Goal: Task Accomplishment & Management: Complete application form

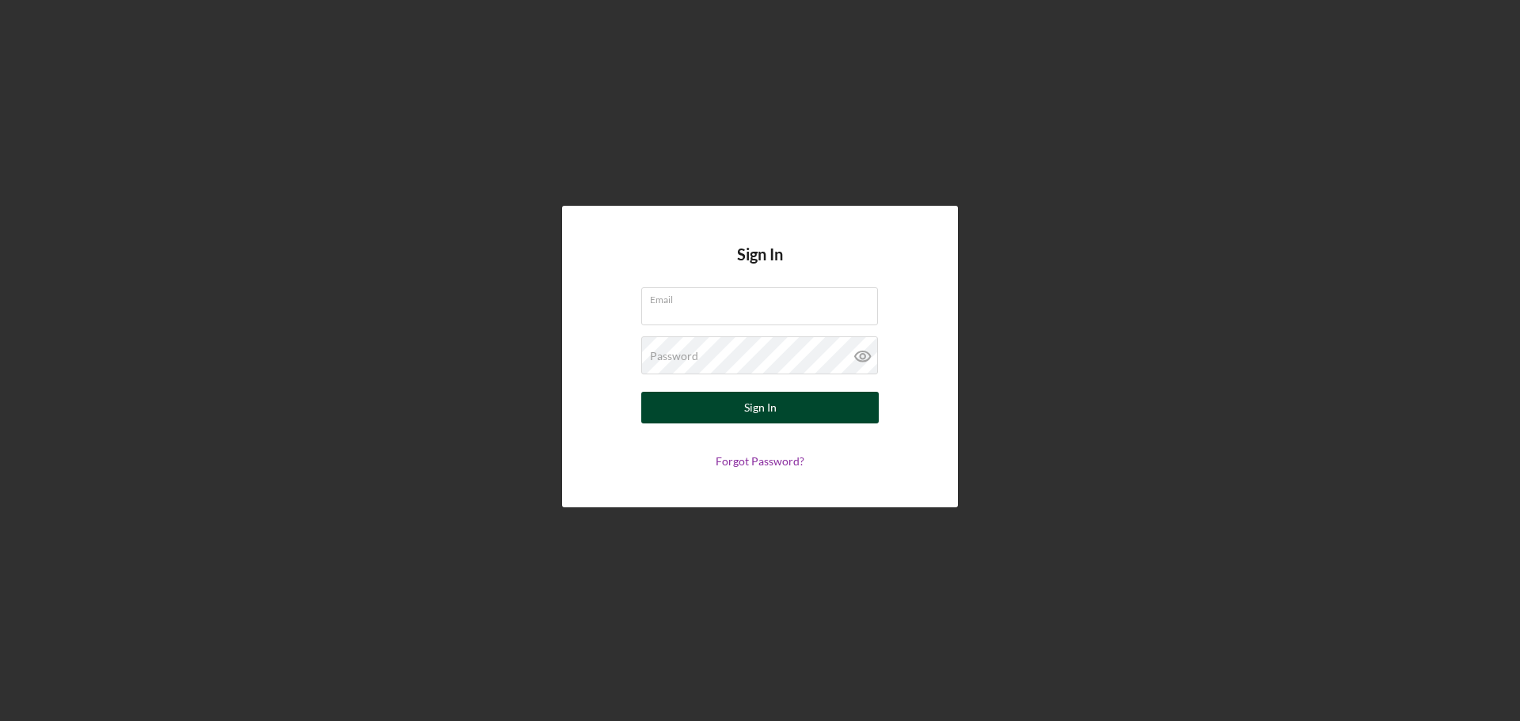
type input "[PERSON_NAME][EMAIL_ADDRESS][PERSON_NAME][DOMAIN_NAME]"
click at [776, 401] on button "Sign In" at bounding box center [759, 408] width 237 height 32
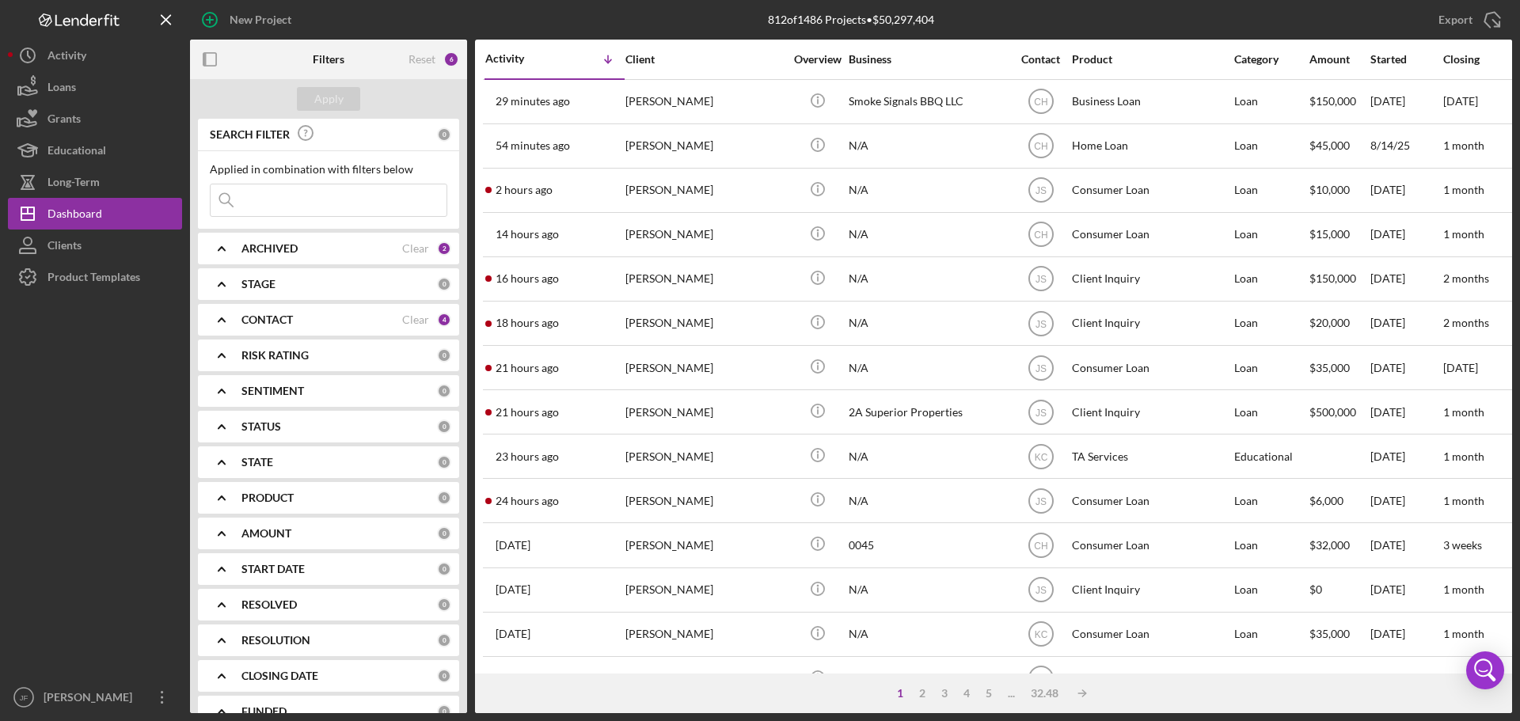
click at [321, 202] on input at bounding box center [329, 200] width 236 height 32
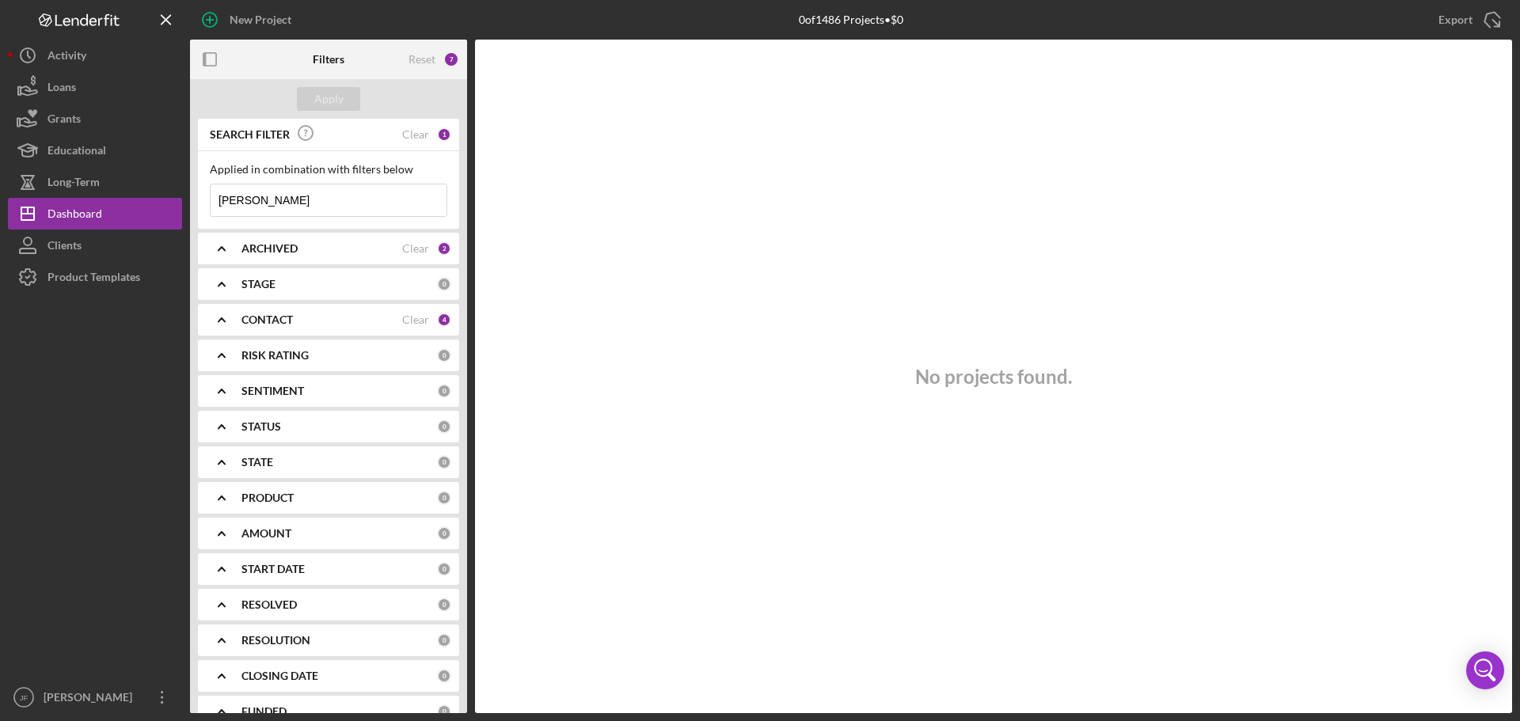
click at [290, 194] on input "[PERSON_NAME]" at bounding box center [329, 200] width 236 height 32
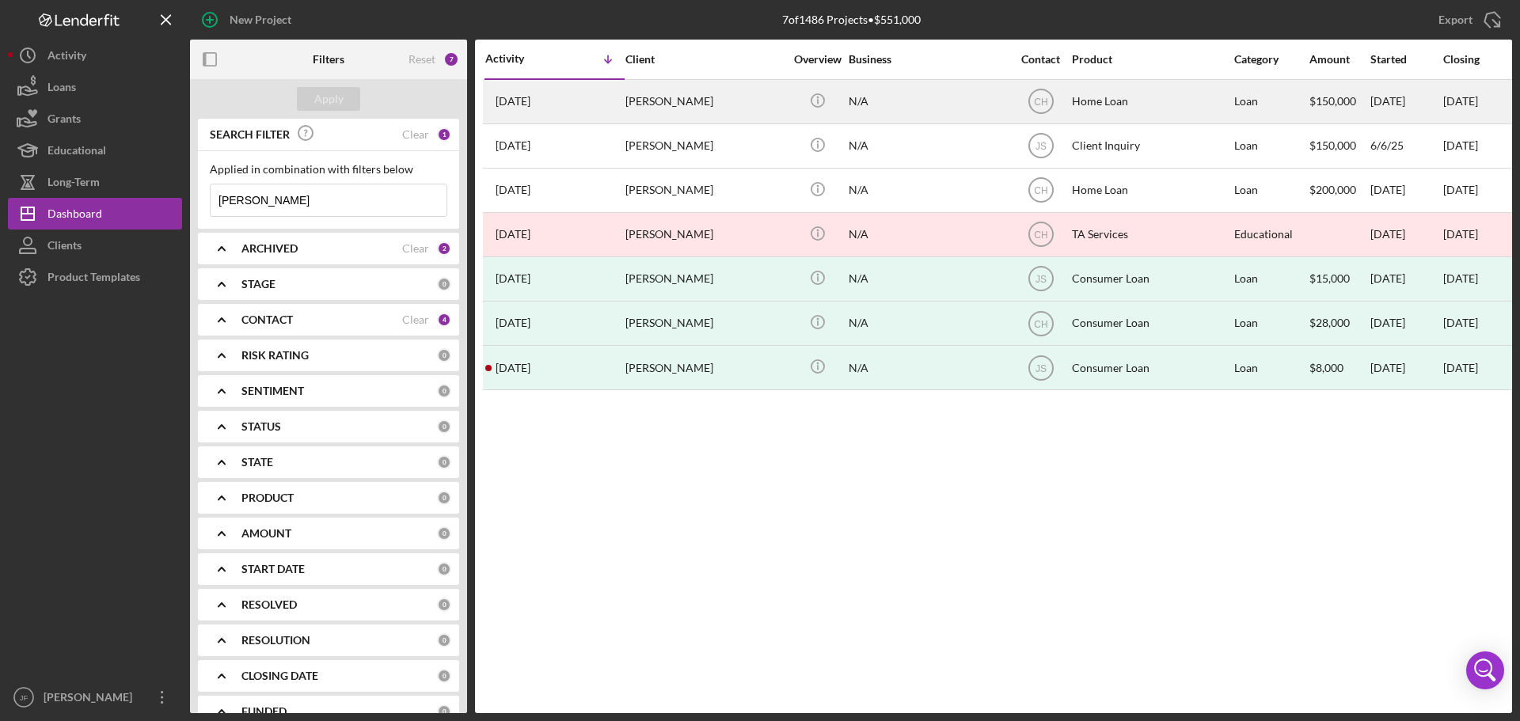
type input "[PERSON_NAME]"
click at [701, 101] on div "[PERSON_NAME]" at bounding box center [704, 102] width 158 height 42
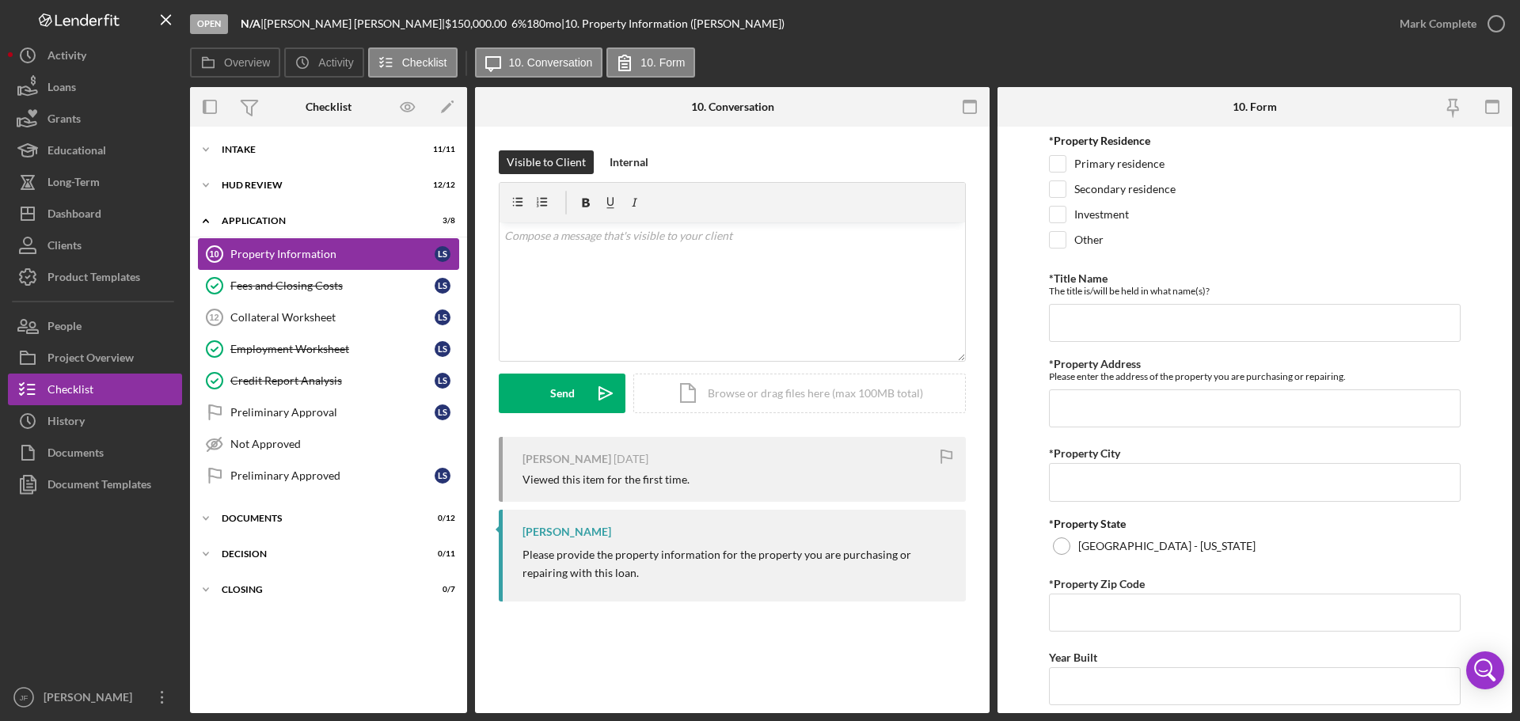
click at [362, 255] on div "Property Information" at bounding box center [332, 254] width 204 height 13
click at [349, 317] on div "Collateral Worksheet" at bounding box center [332, 317] width 204 height 13
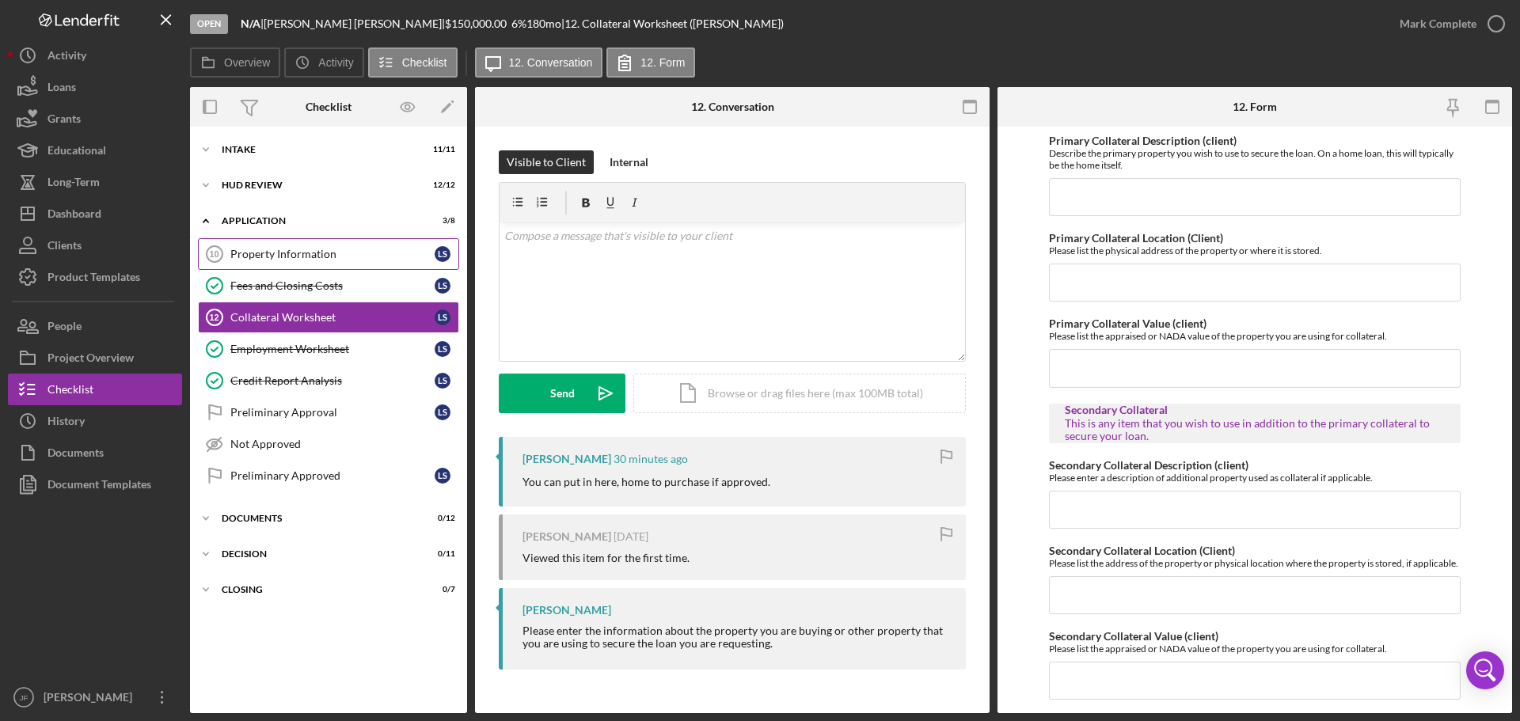
click at [332, 259] on div "Property Information" at bounding box center [332, 254] width 204 height 13
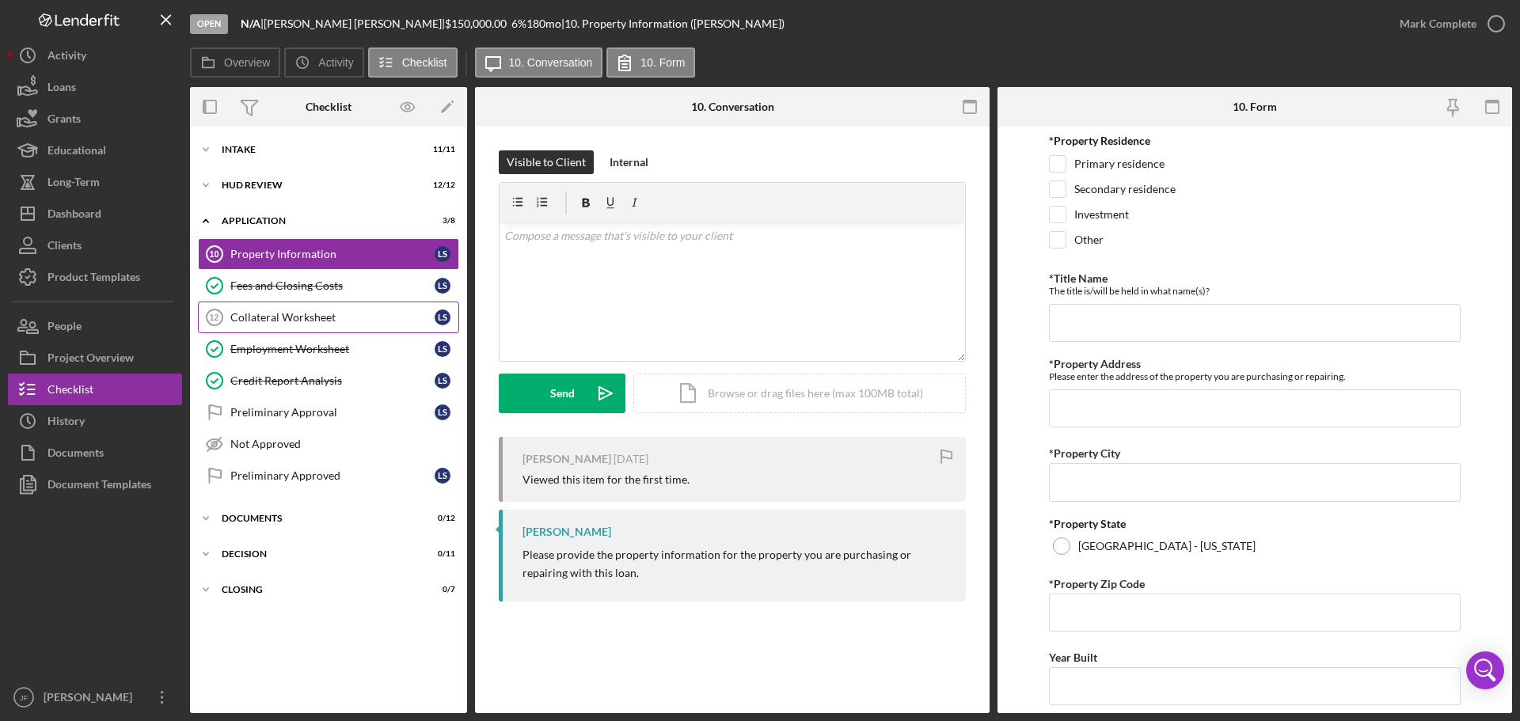
click at [280, 308] on link "Collateral Worksheet 12 Collateral Worksheet L S" at bounding box center [328, 318] width 261 height 32
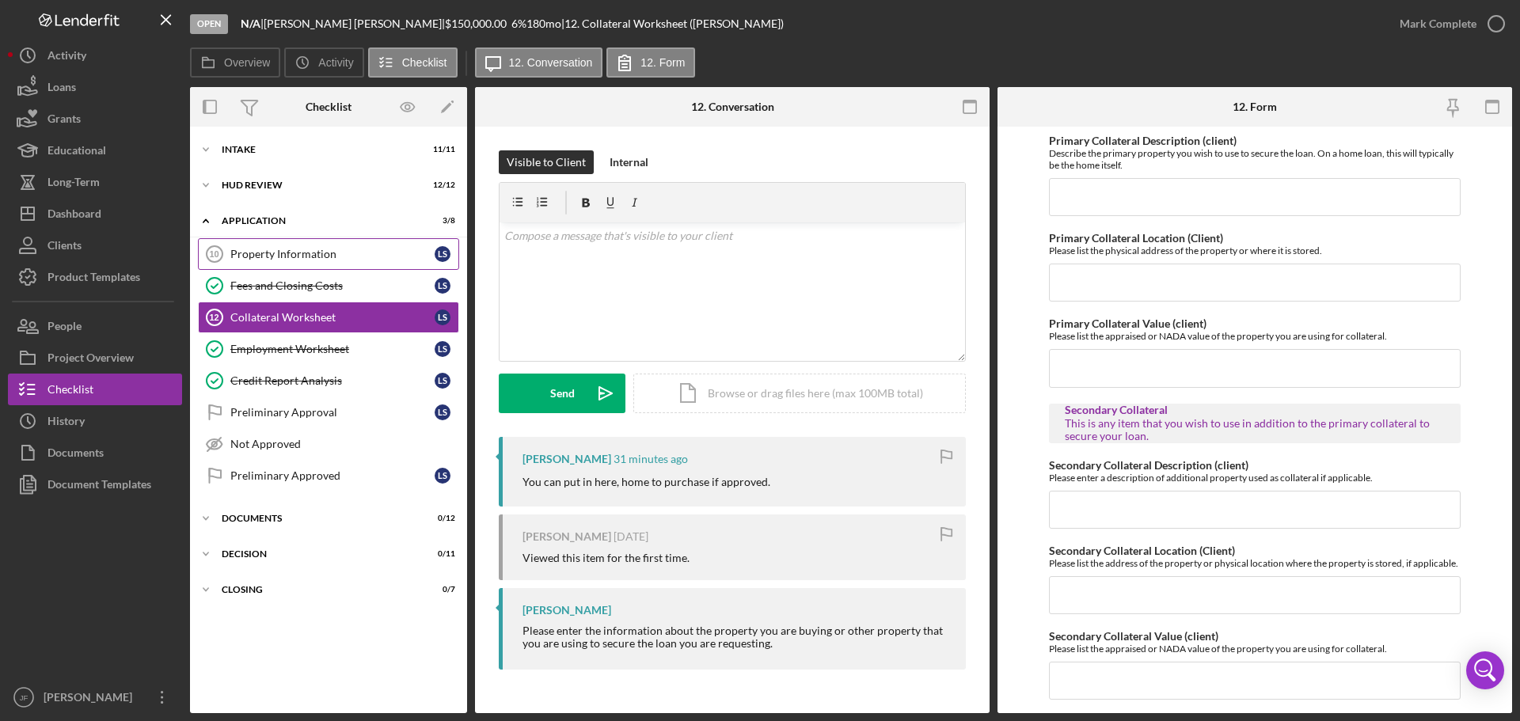
click at [271, 255] on div "Property Information" at bounding box center [332, 254] width 204 height 13
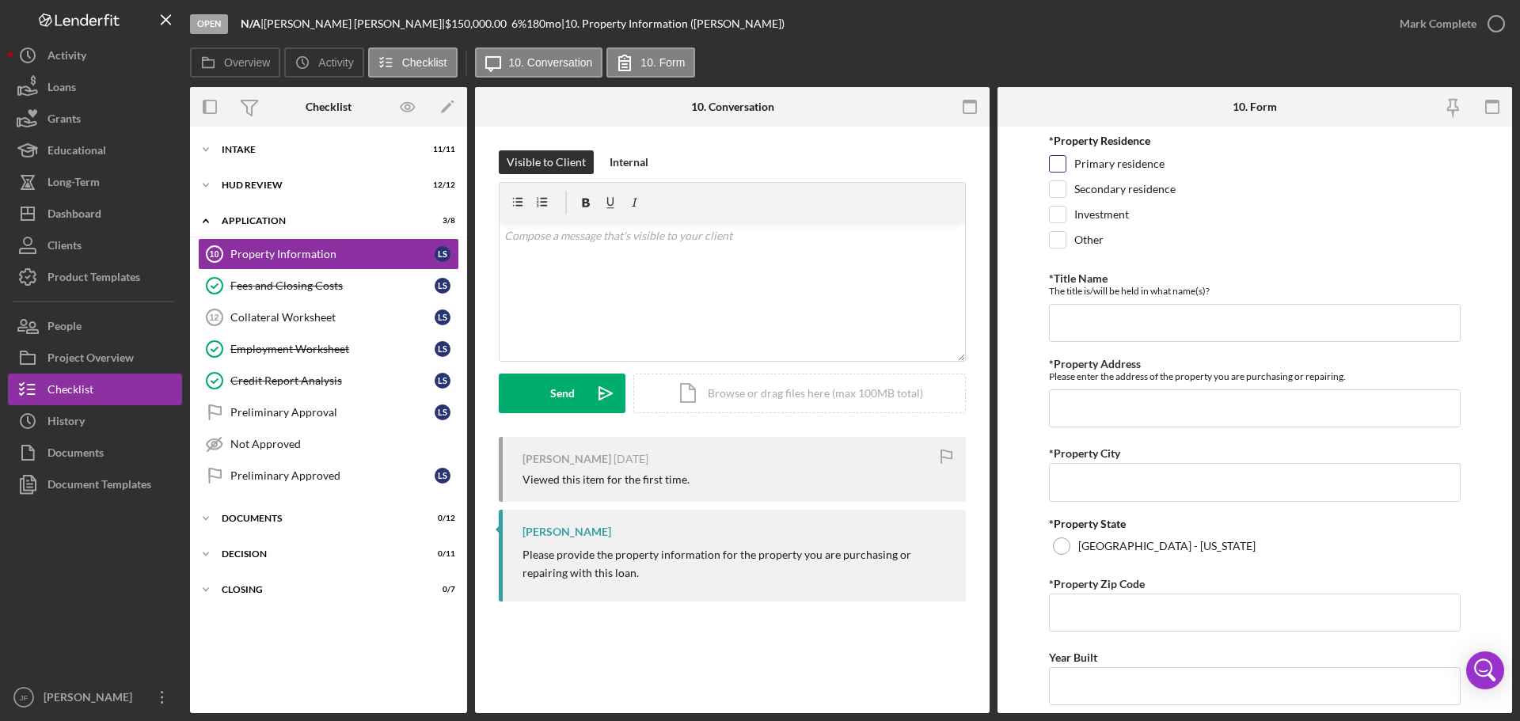
click at [1057, 168] on input "Primary residence" at bounding box center [1057, 164] width 16 height 16
checkbox input "true"
click at [1066, 322] on input "*Title Name" at bounding box center [1255, 323] width 412 height 38
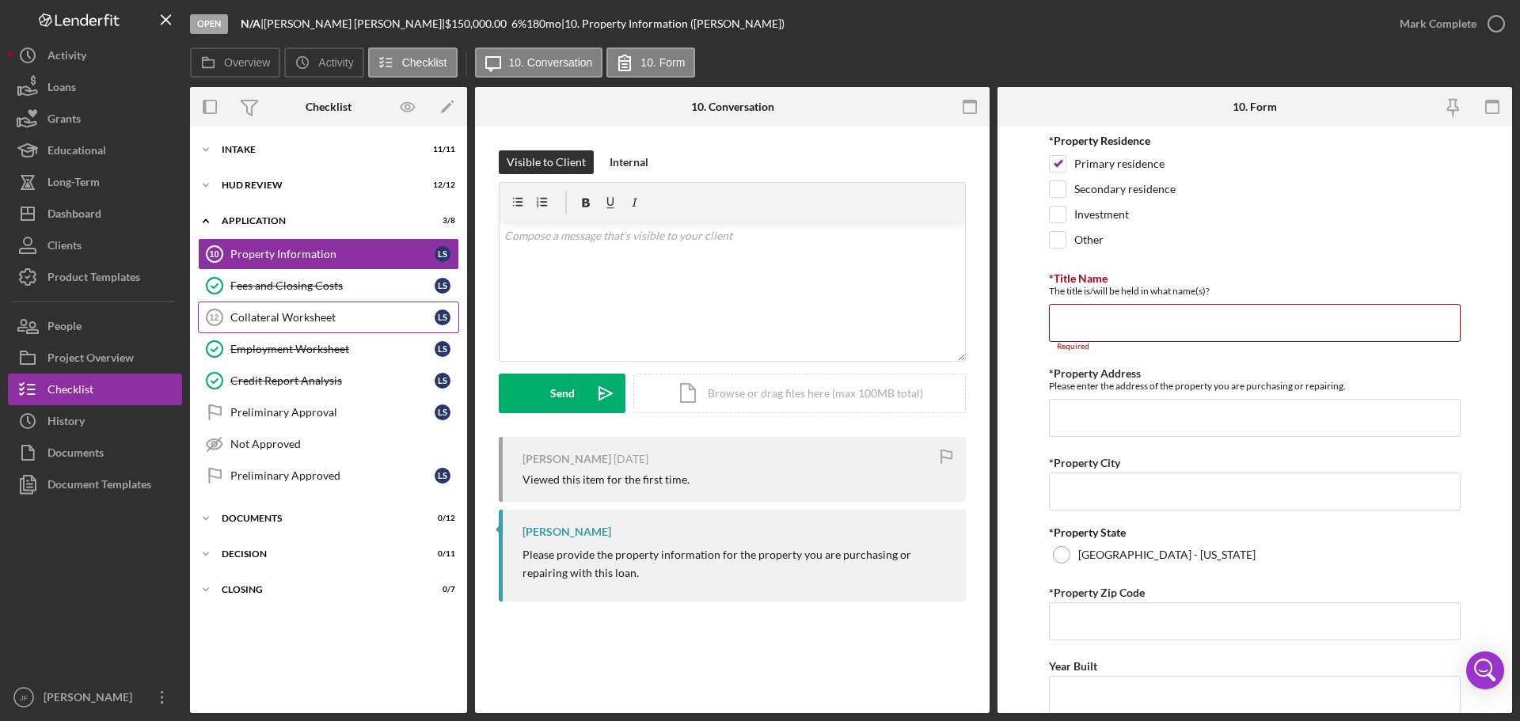
click at [305, 317] on div "Collateral Worksheet" at bounding box center [332, 317] width 204 height 13
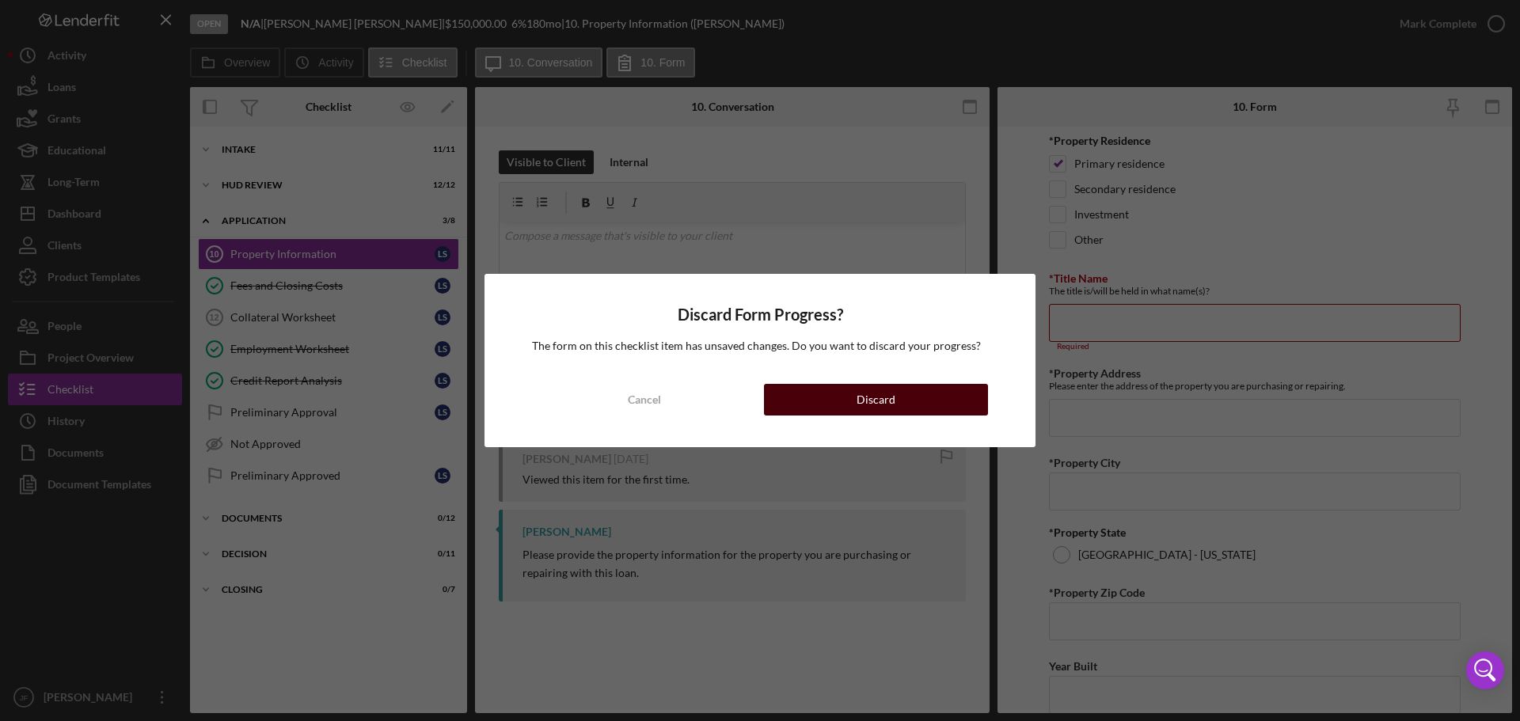
click at [866, 394] on div "Discard" at bounding box center [875, 400] width 39 height 32
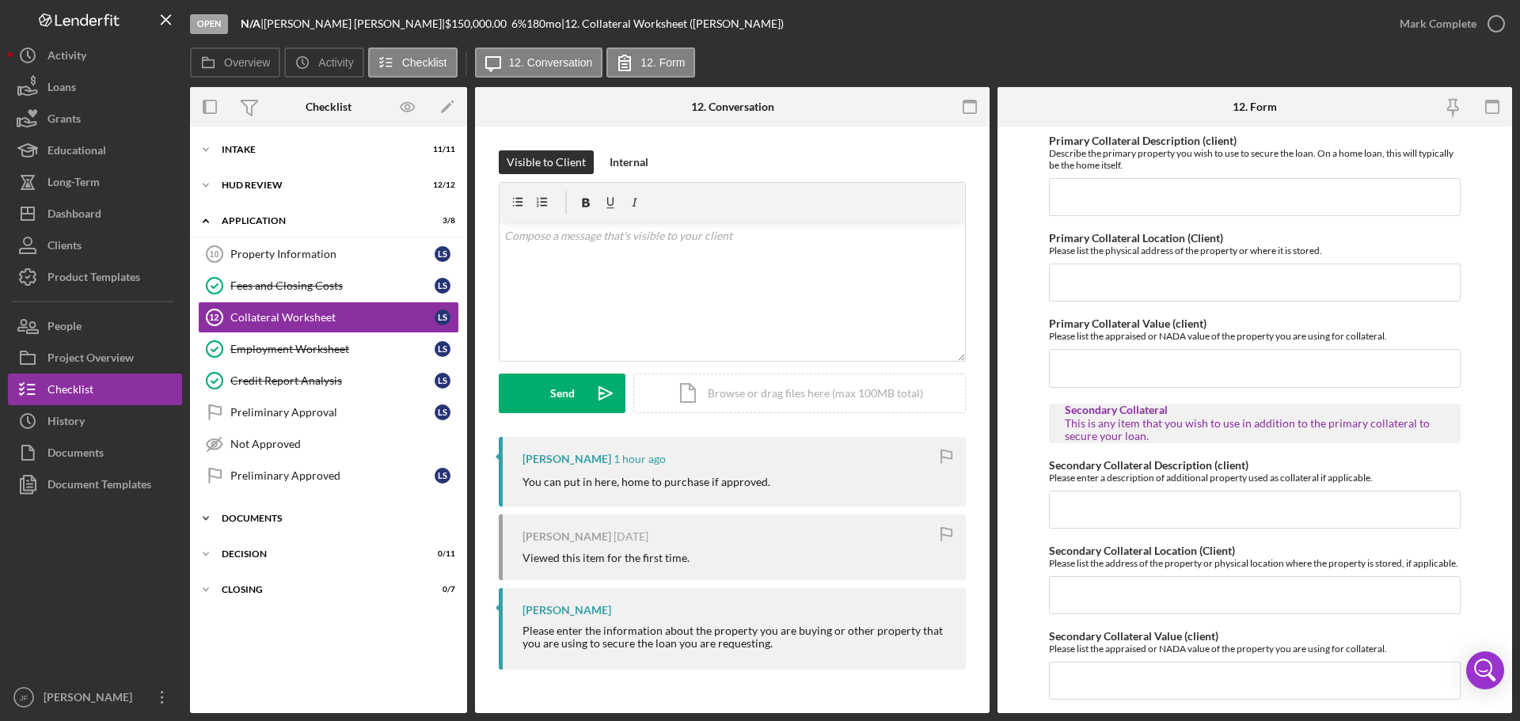
click at [271, 519] on div "Documents" at bounding box center [335, 518] width 226 height 9
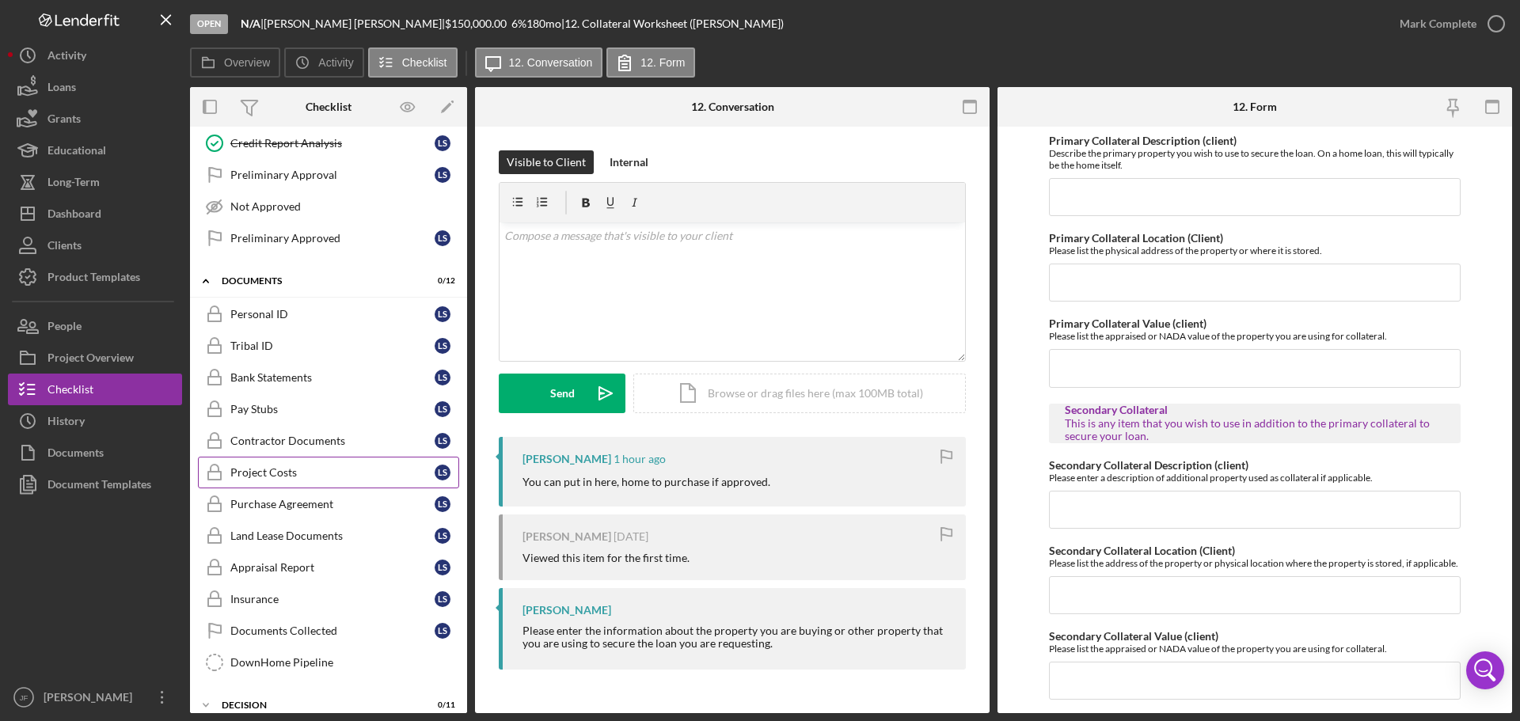
scroll to position [290, 0]
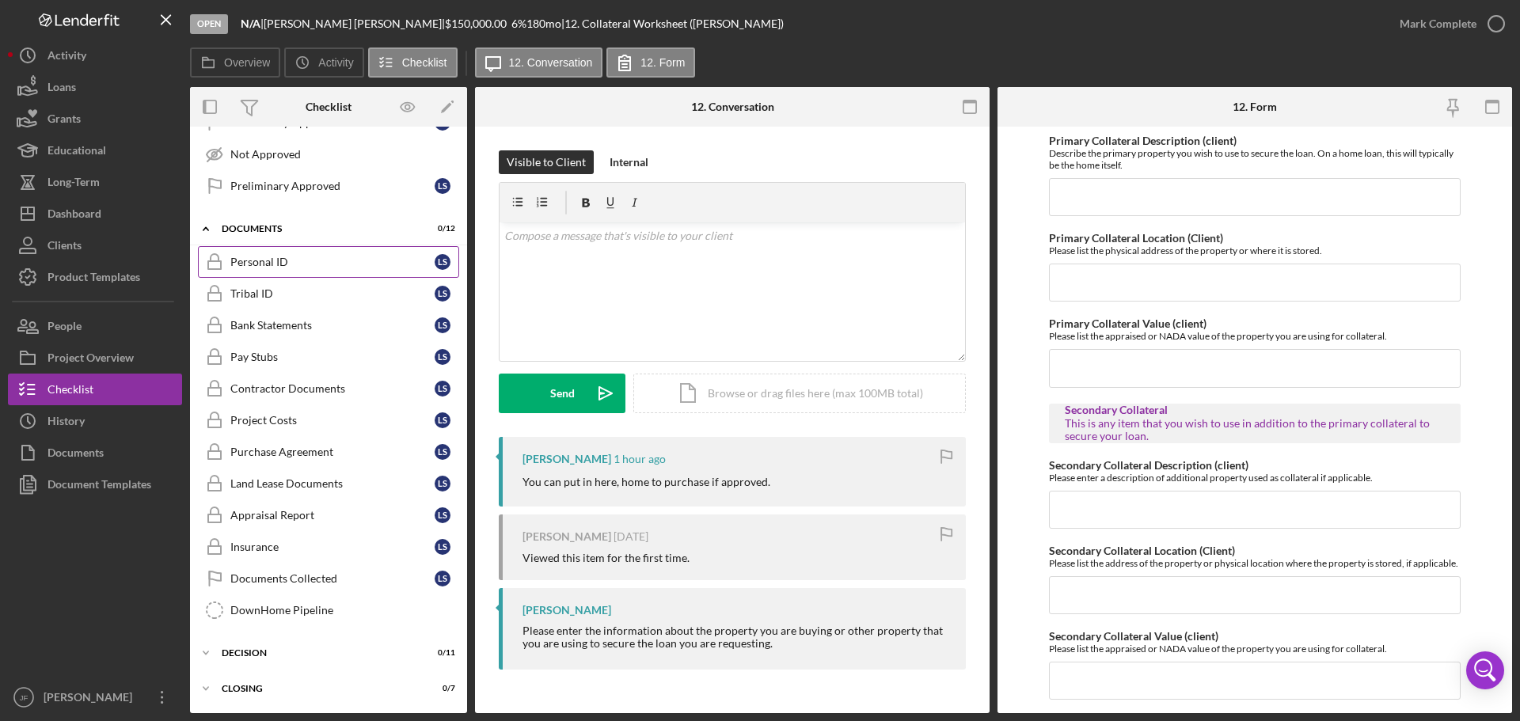
click at [319, 264] on div "Personal ID" at bounding box center [332, 262] width 204 height 13
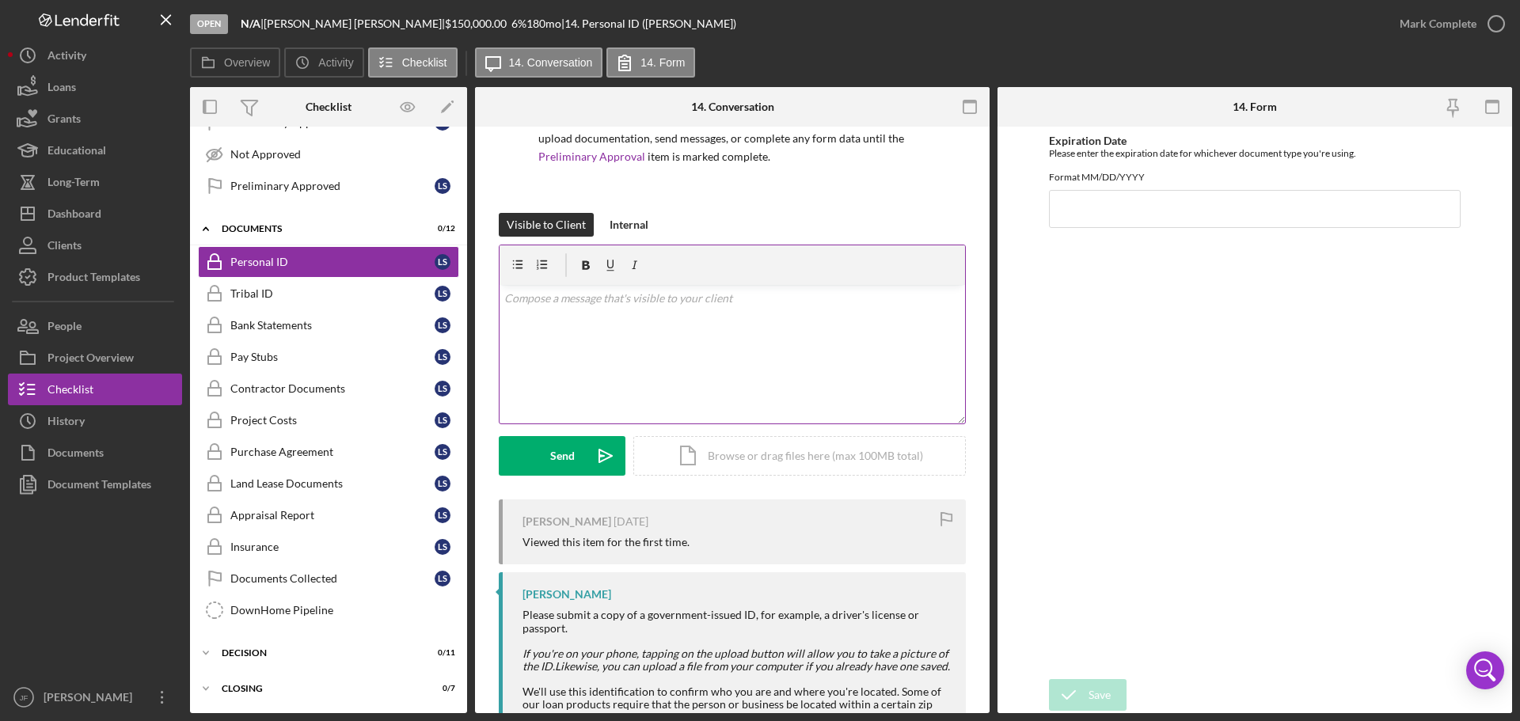
scroll to position [203, 0]
